Goal: Task Accomplishment & Management: Manage account settings

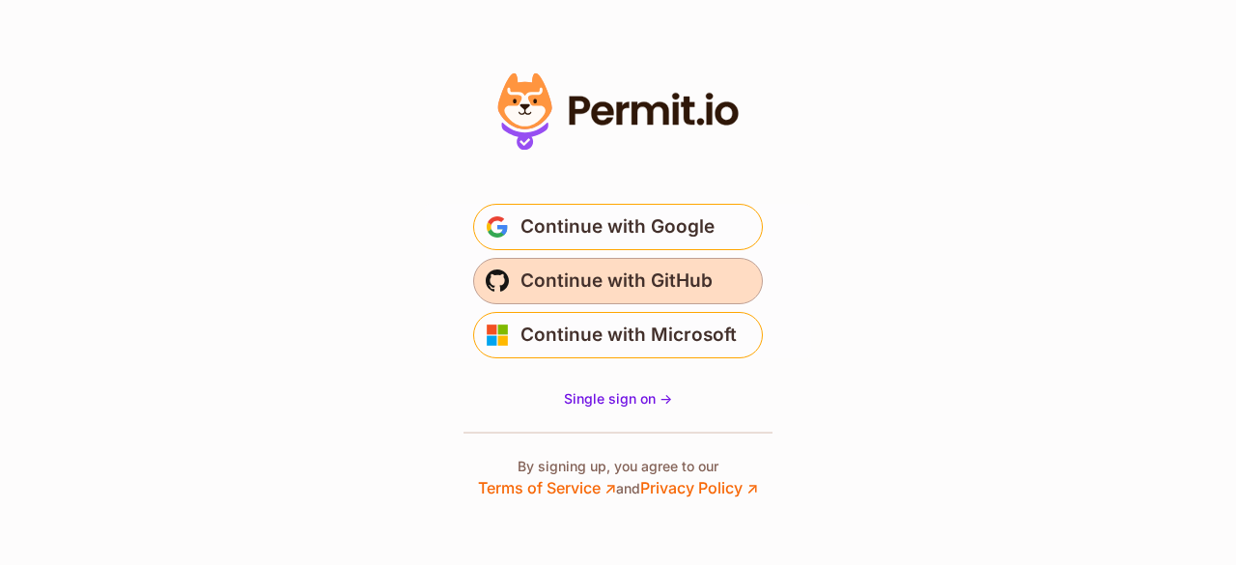
click at [686, 291] on span "Continue with GitHub" at bounding box center [617, 281] width 192 height 31
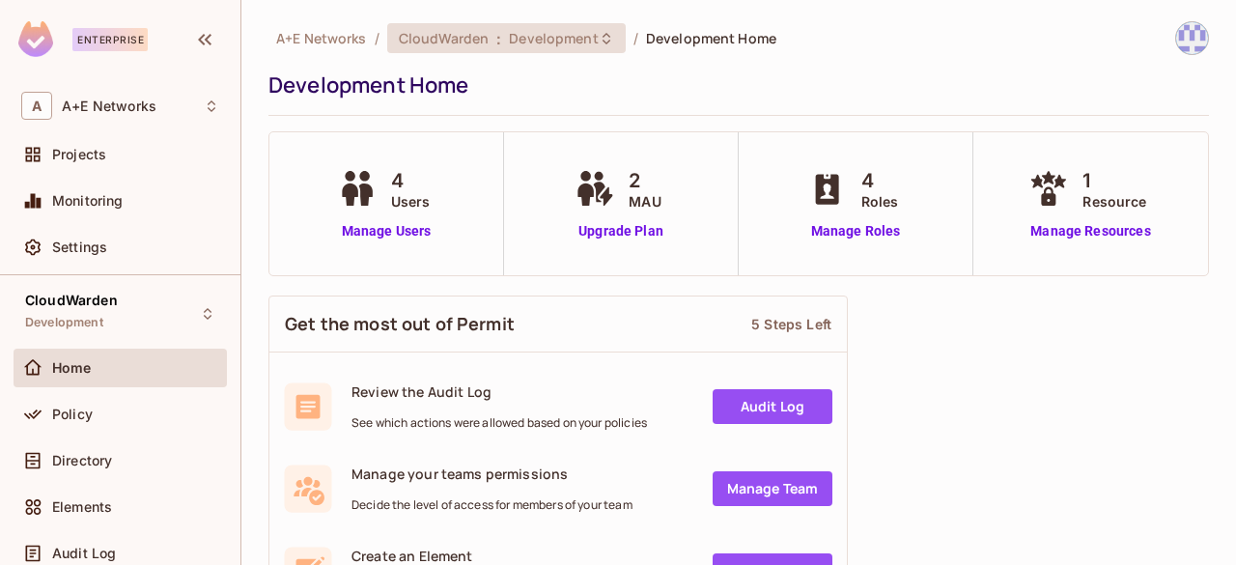
click at [599, 42] on icon at bounding box center [606, 38] width 15 height 15
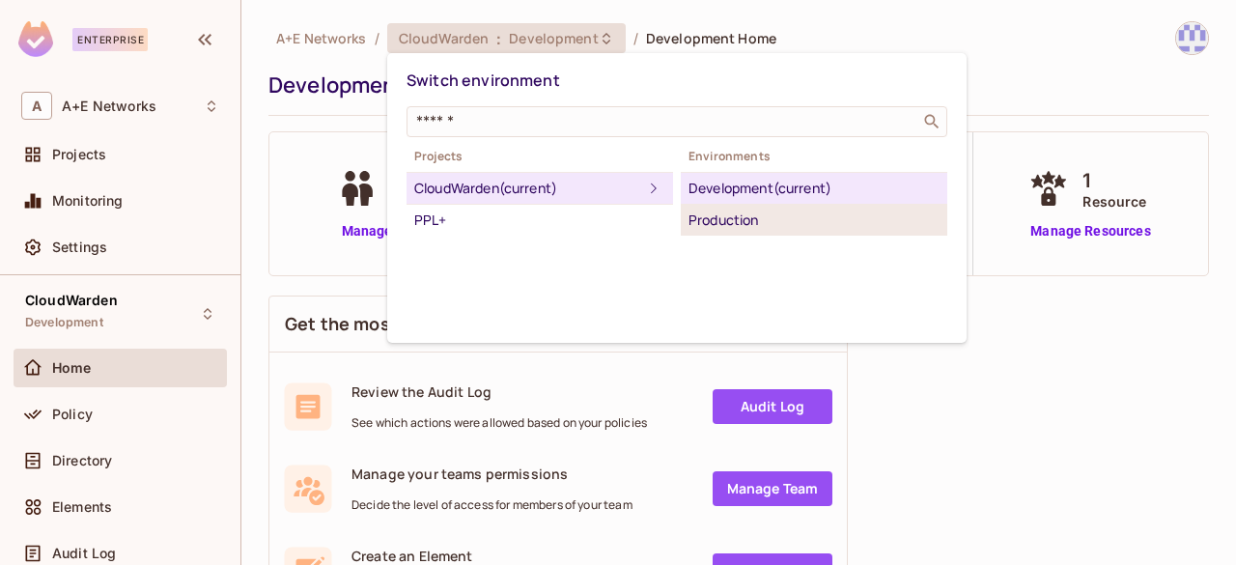
click at [694, 213] on div "Production" at bounding box center [814, 220] width 251 height 23
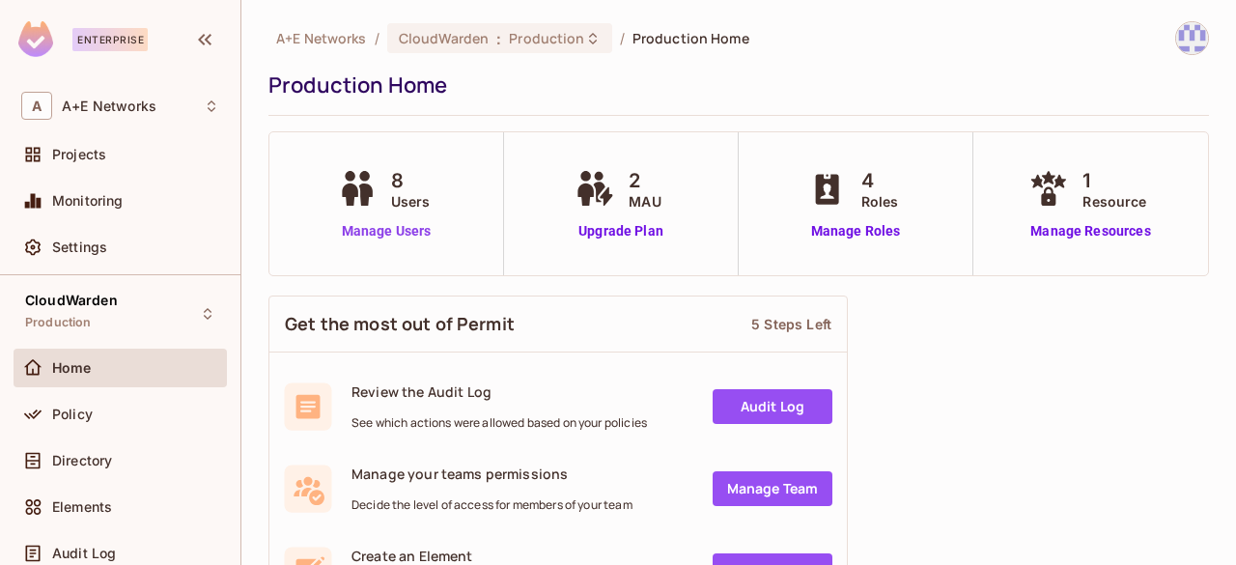
click at [381, 239] on link "Manage Users" at bounding box center [386, 231] width 107 height 20
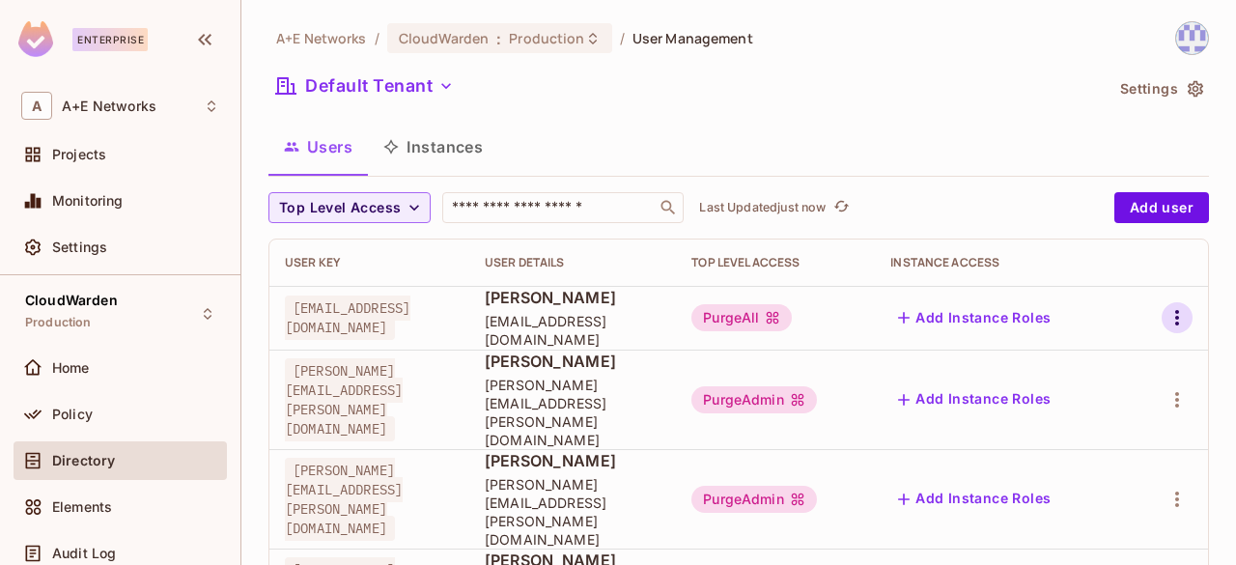
click at [1166, 325] on icon "button" at bounding box center [1177, 317] width 23 height 23
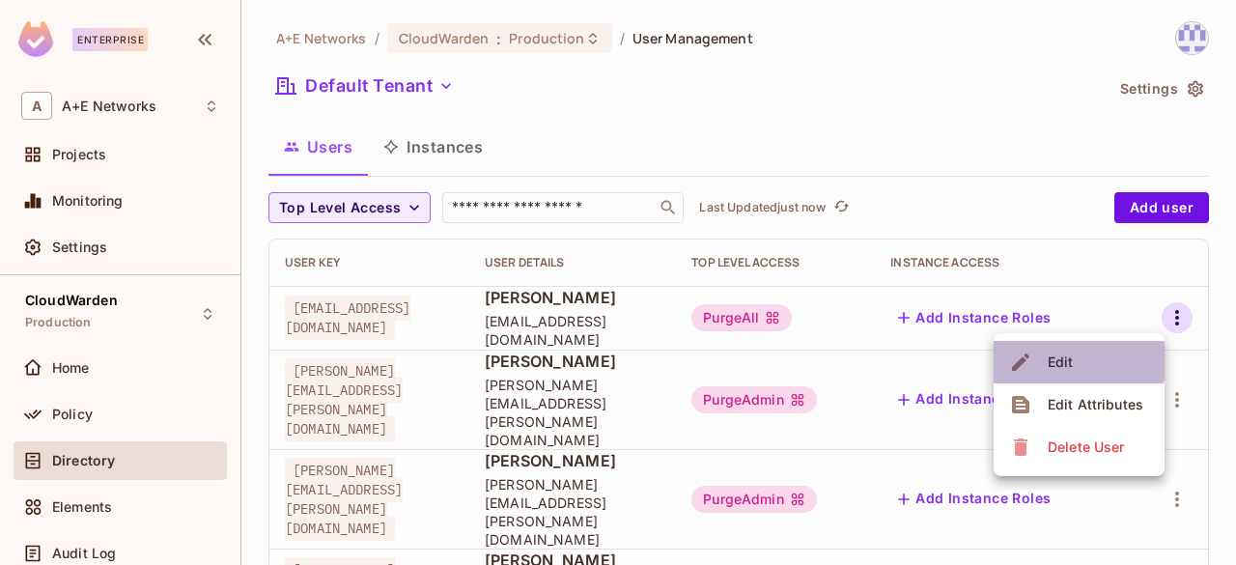
click at [1078, 361] on span "Edit" at bounding box center [1061, 362] width 38 height 31
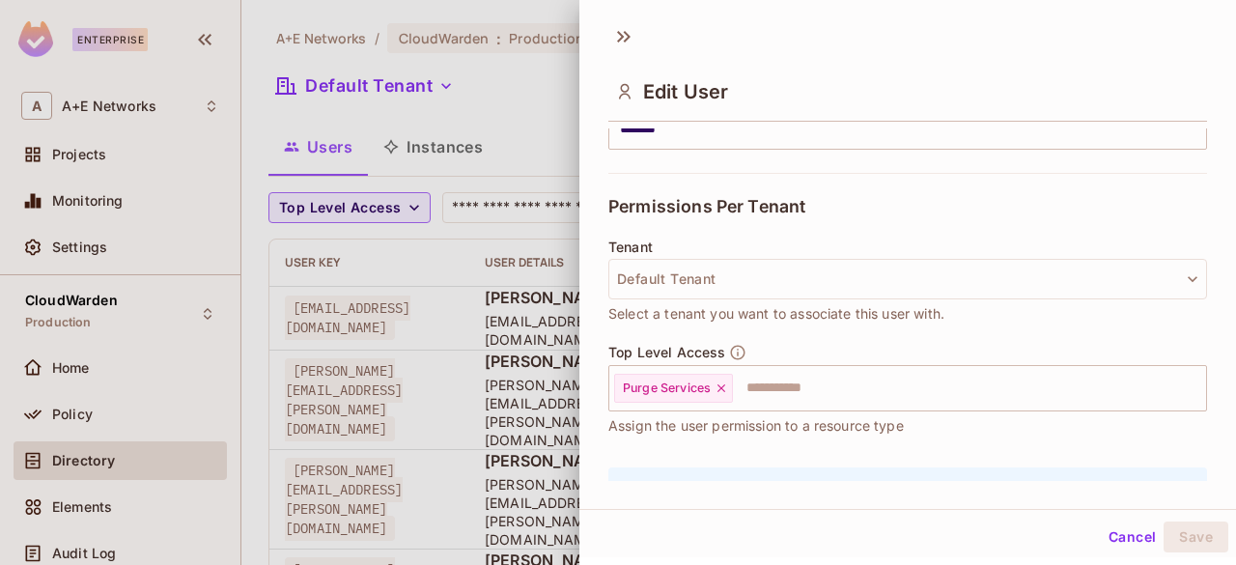
scroll to position [386, 0]
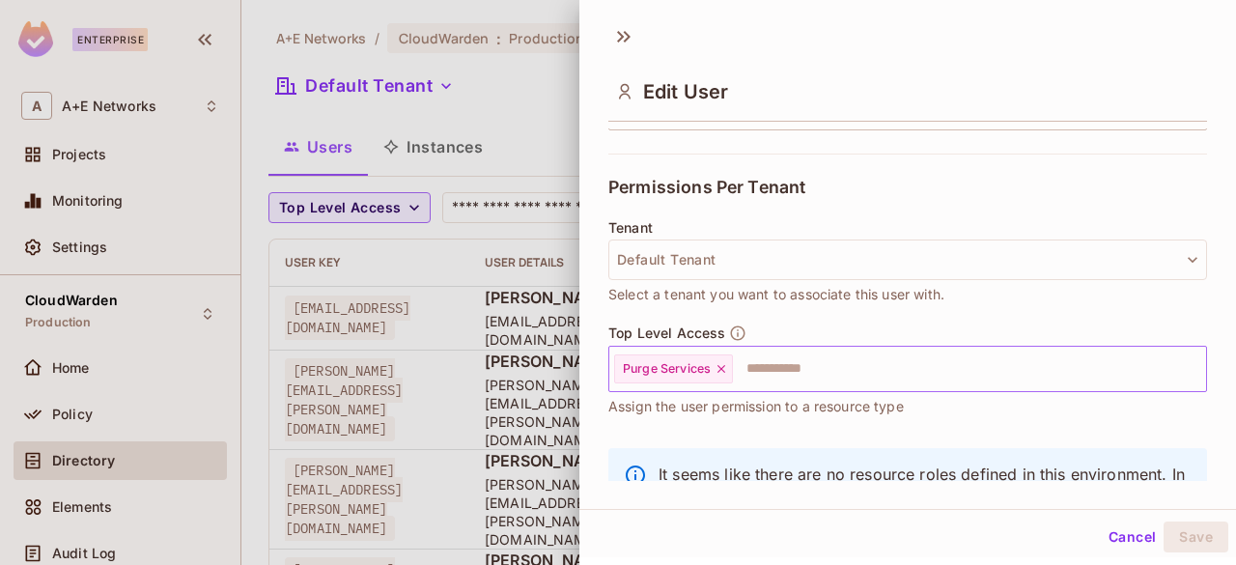
click at [775, 368] on input "text" at bounding box center [952, 369] width 435 height 39
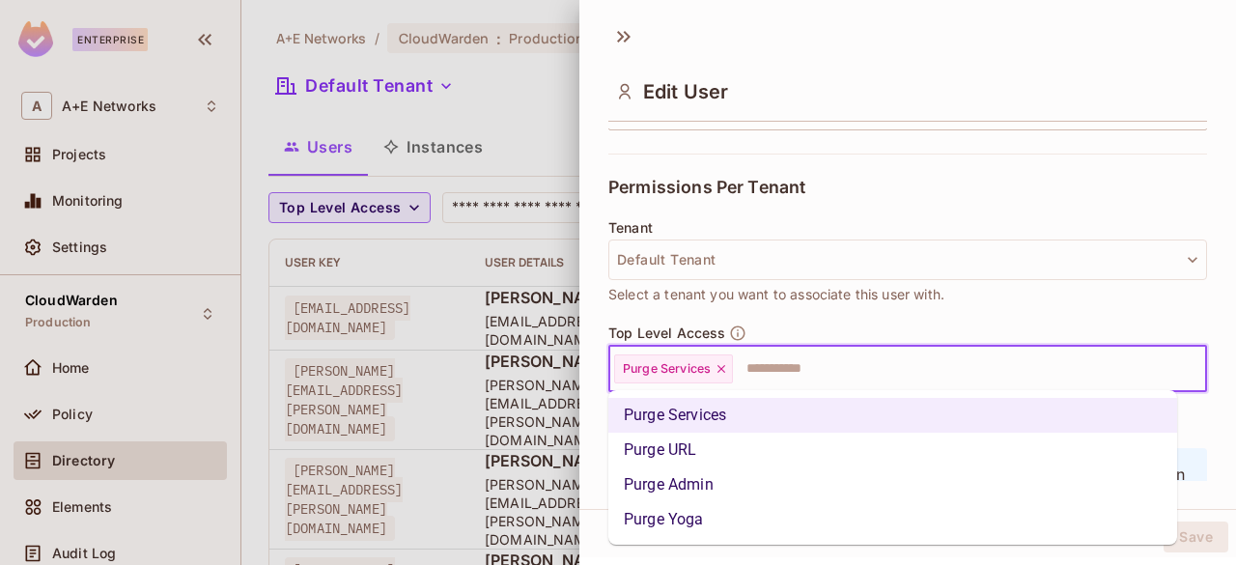
click at [713, 495] on li "Purge Admin" at bounding box center [892, 484] width 569 height 35
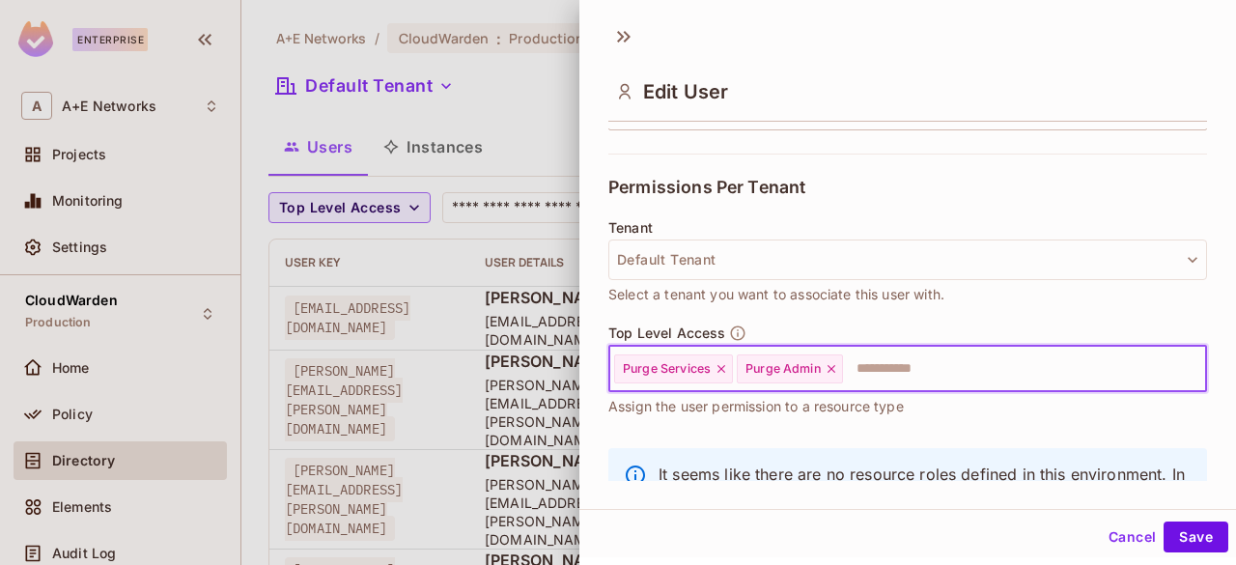
click at [724, 367] on icon at bounding box center [722, 369] width 14 height 14
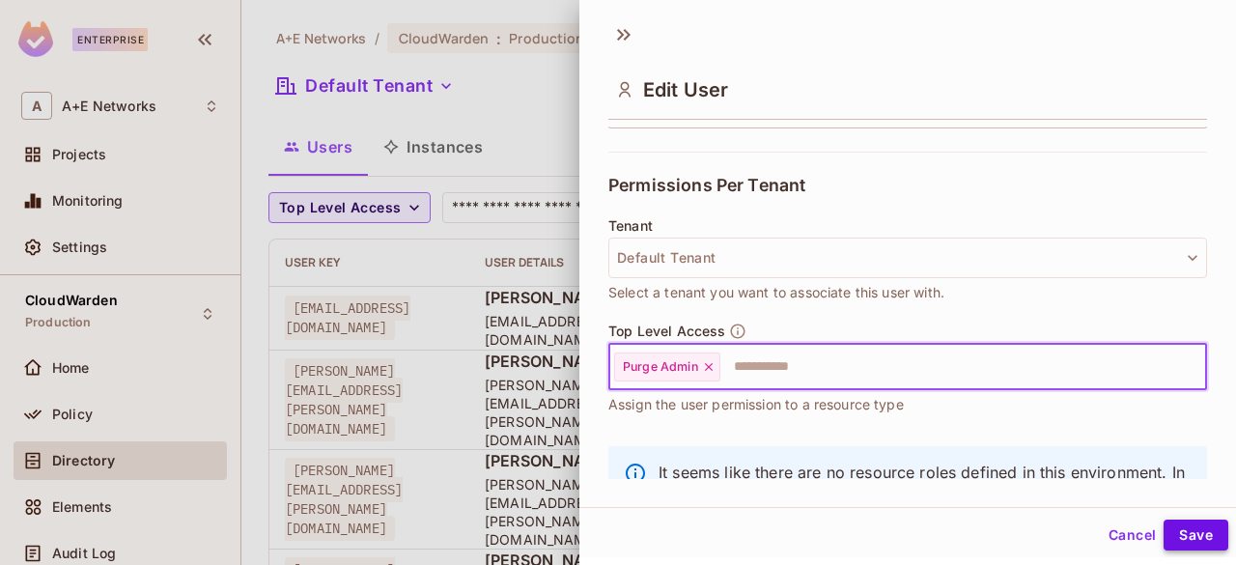
click at [1173, 526] on button "Save" at bounding box center [1196, 535] width 65 height 31
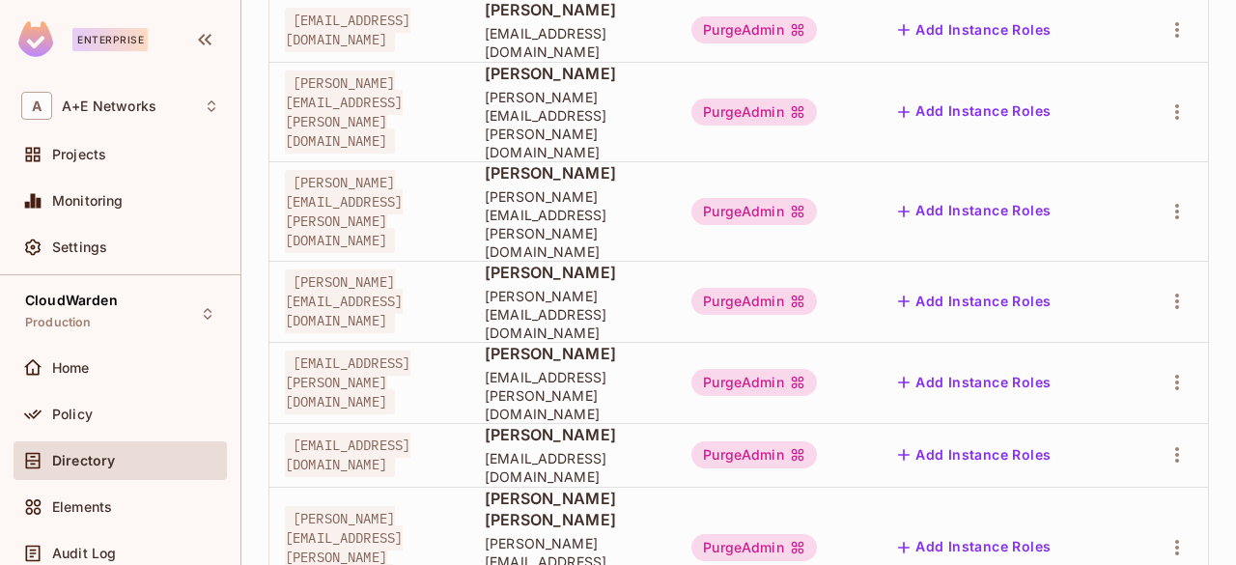
scroll to position [0, 0]
